Goal: Information Seeking & Learning: Learn about a topic

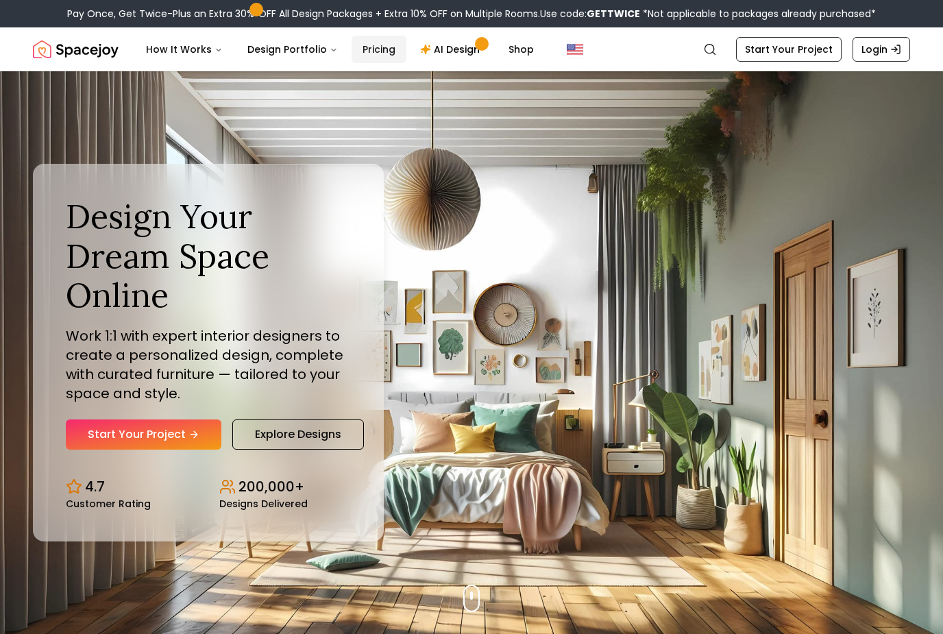
click at [366, 53] on link "Pricing" at bounding box center [378, 49] width 55 height 27
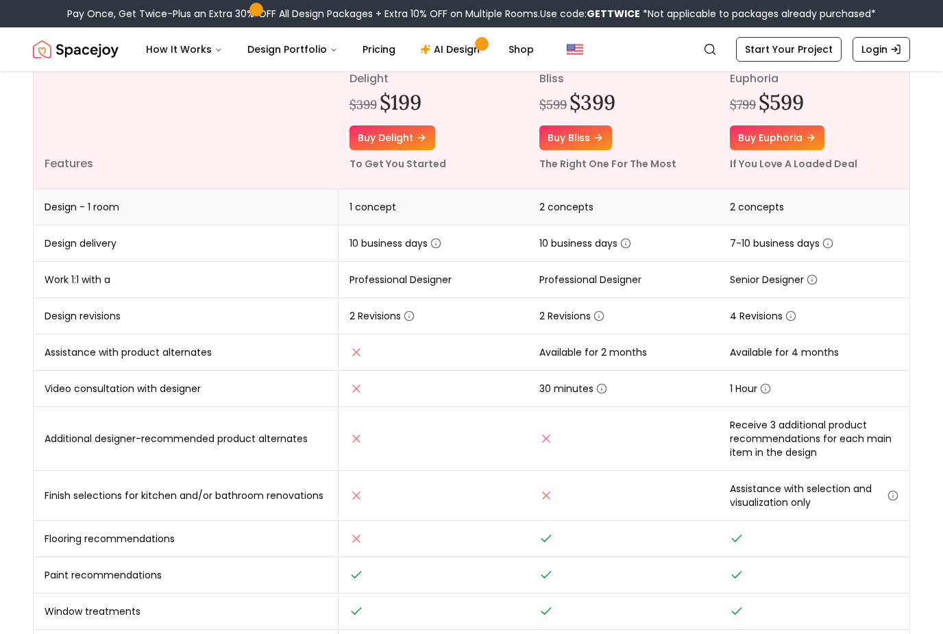
scroll to position [192, 0]
click at [445, 50] on link "AI Design" at bounding box center [452, 49] width 86 height 27
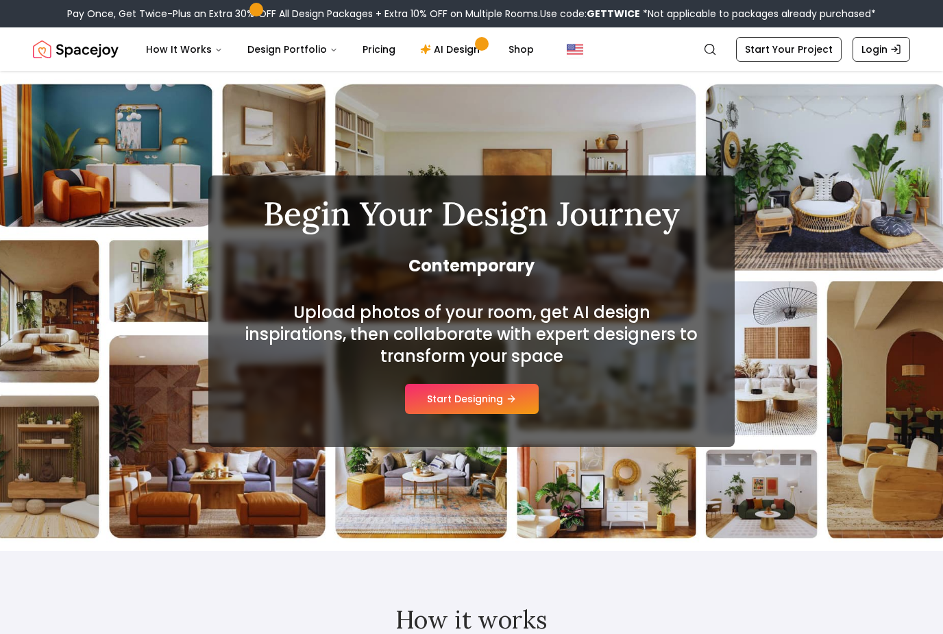
click at [464, 401] on button "Start Designing" at bounding box center [472, 399] width 134 height 30
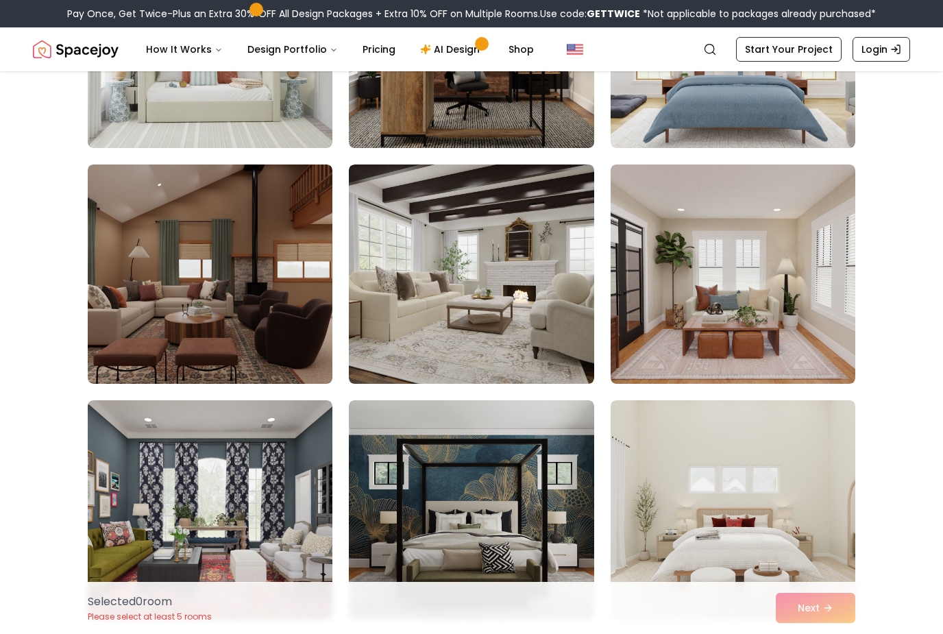
scroll to position [732, 0]
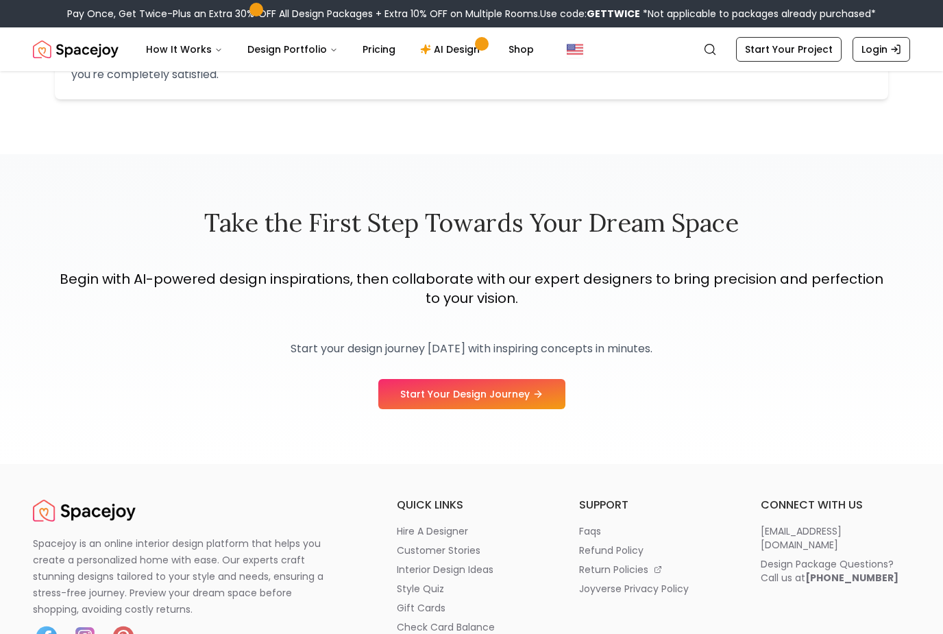
scroll to position [1874, 0]
click at [479, 570] on p "interior design ideas" at bounding box center [445, 569] width 97 height 14
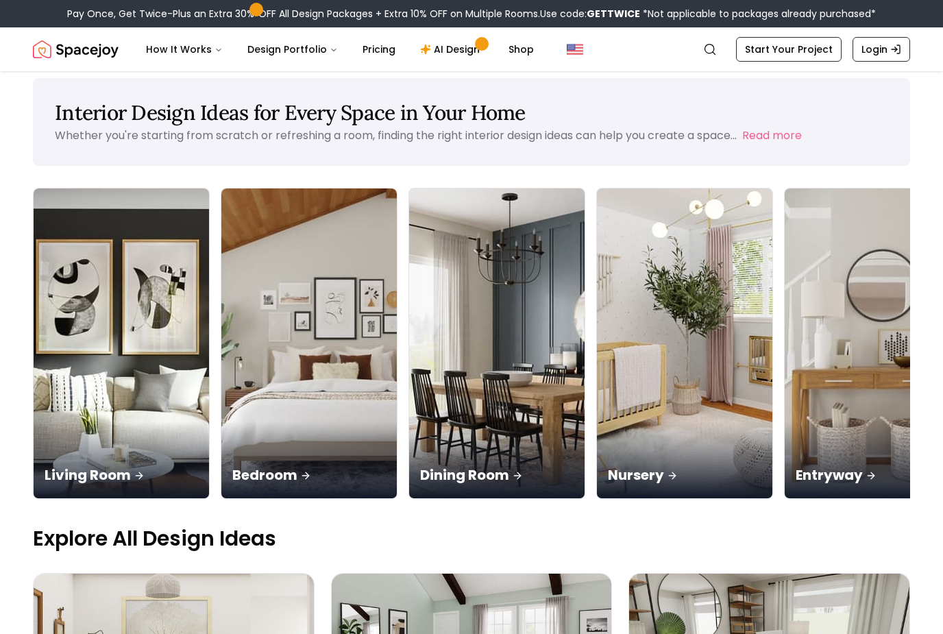
scroll to position [16, 0]
